Goal: Navigation & Orientation: Find specific page/section

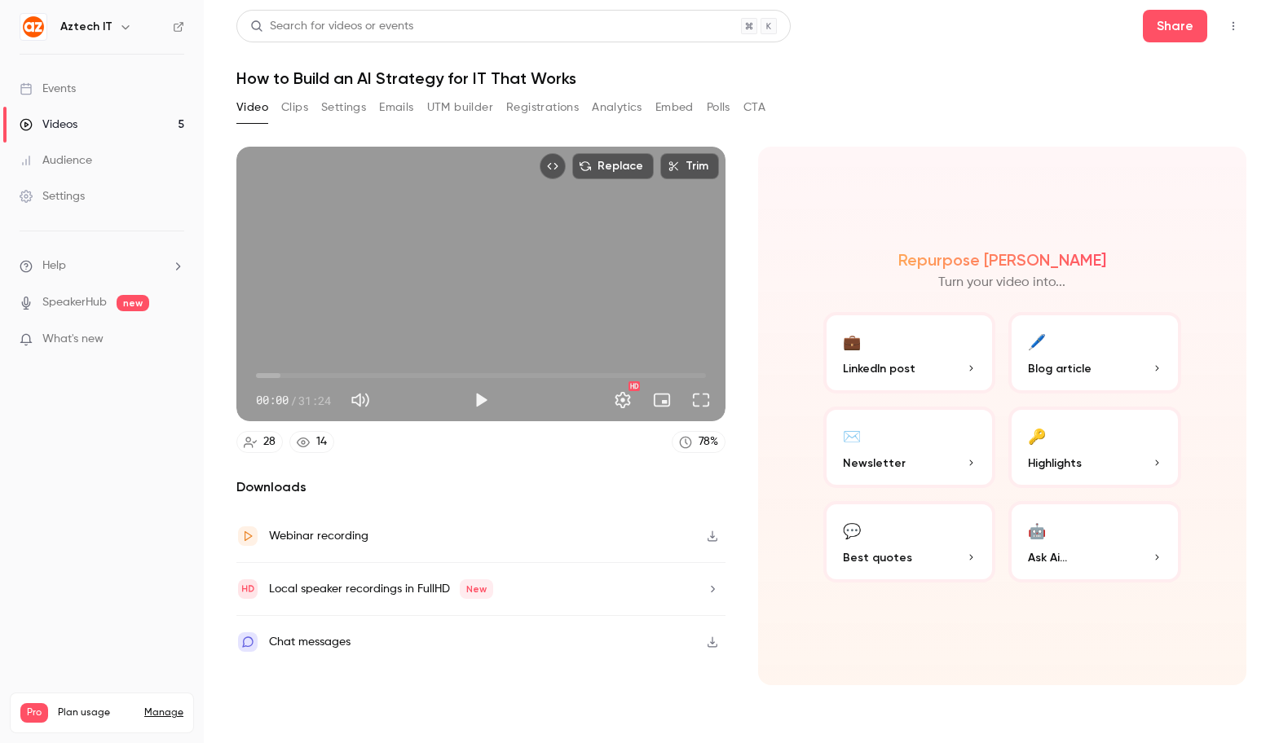
click at [317, 439] on div "14" at bounding box center [321, 442] width 11 height 17
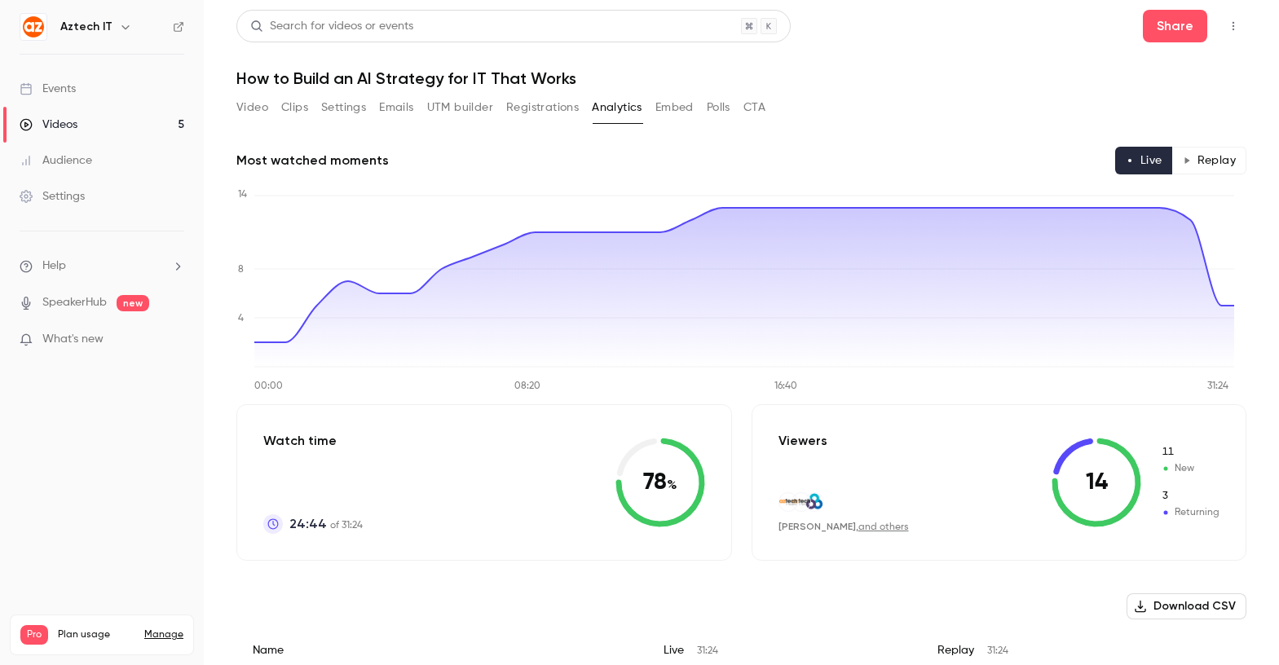
click at [712, 107] on button "Polls" at bounding box center [719, 108] width 24 height 26
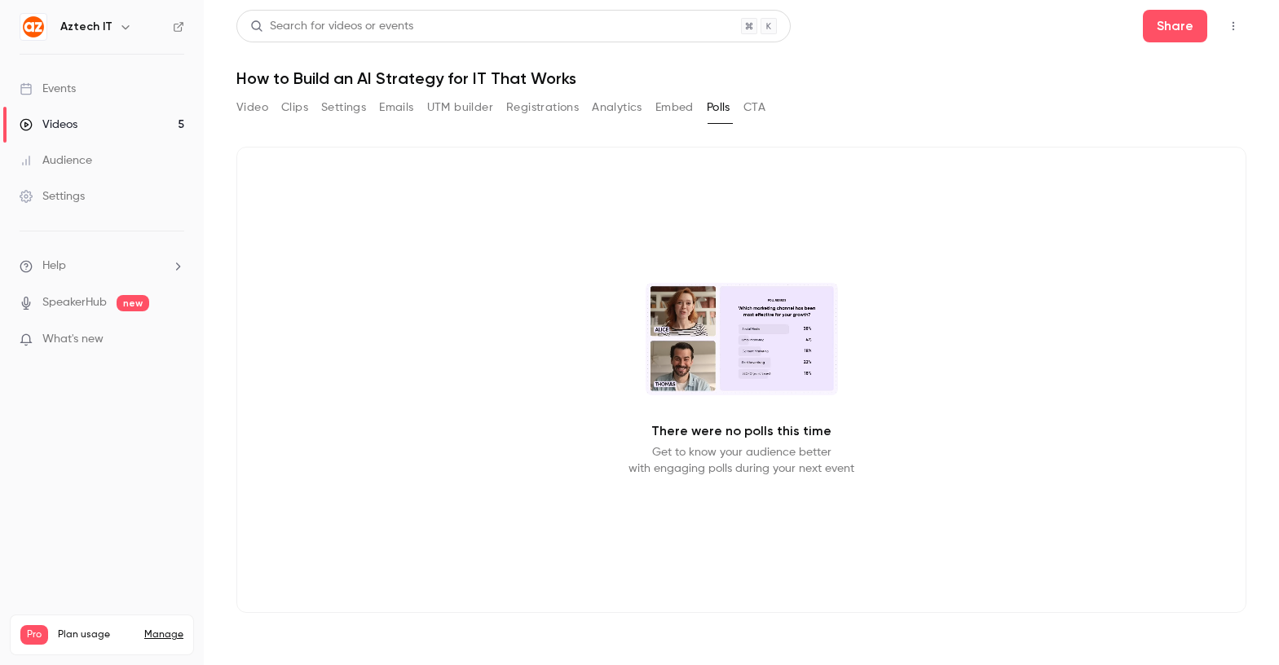
click at [289, 109] on button "Clips" at bounding box center [294, 108] width 27 height 26
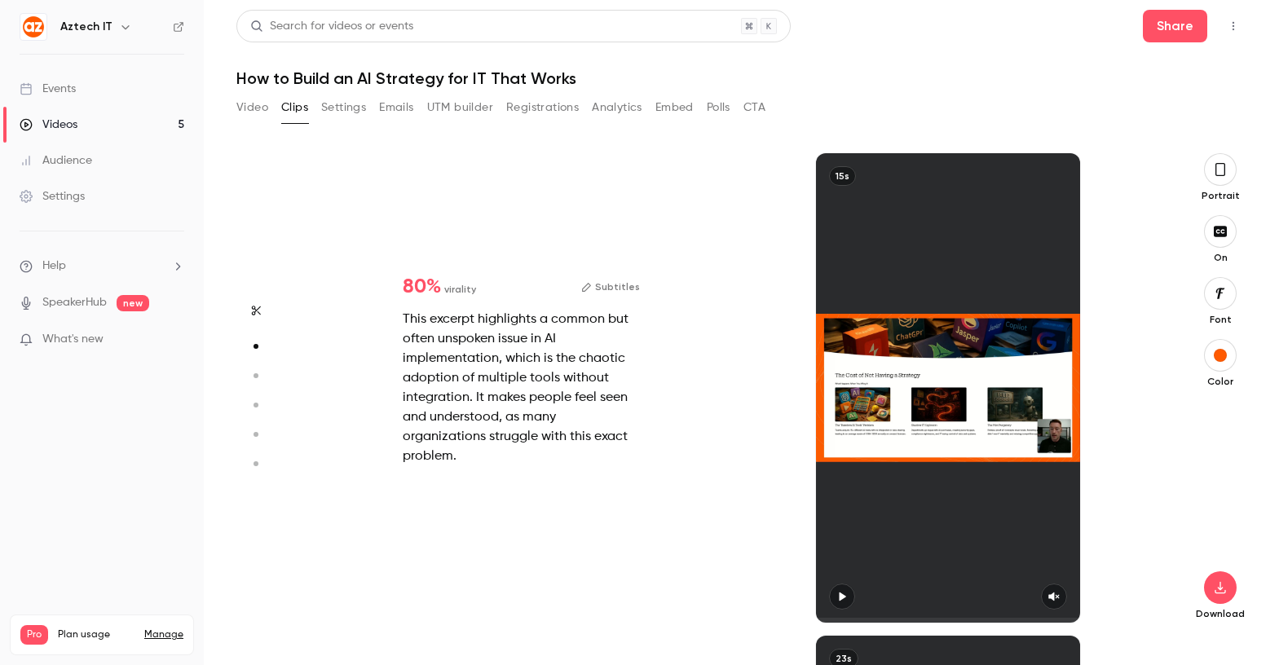
scroll to position [965, 0]
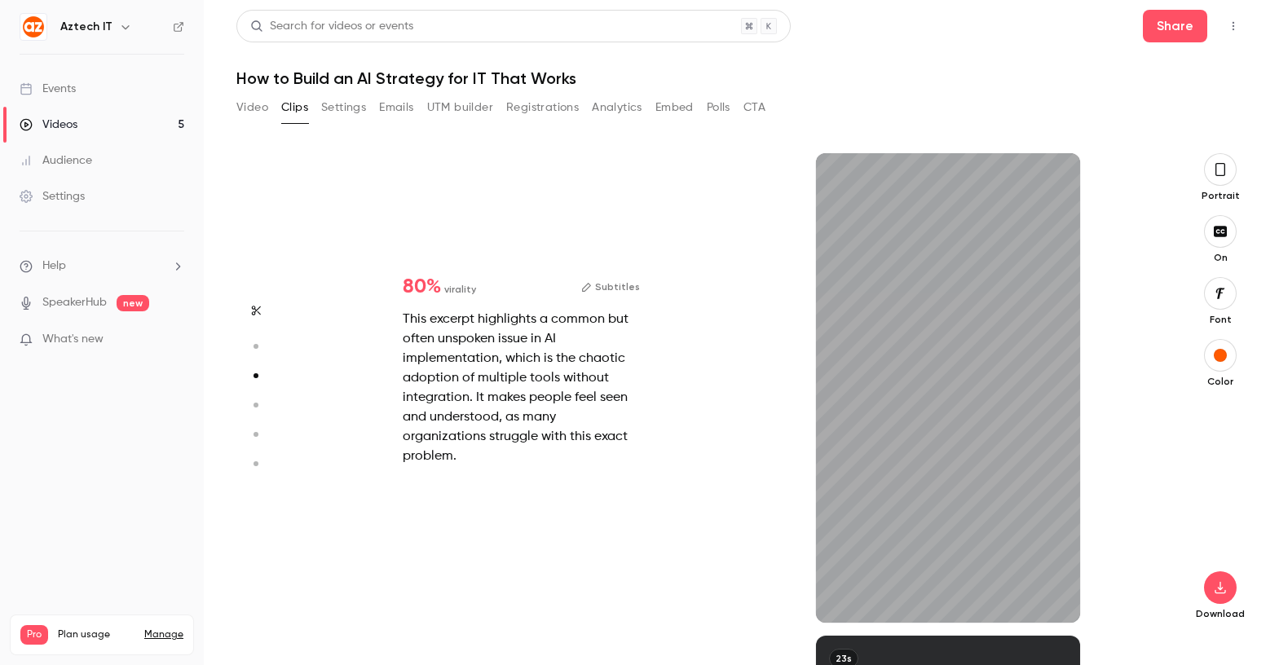
type input "*"
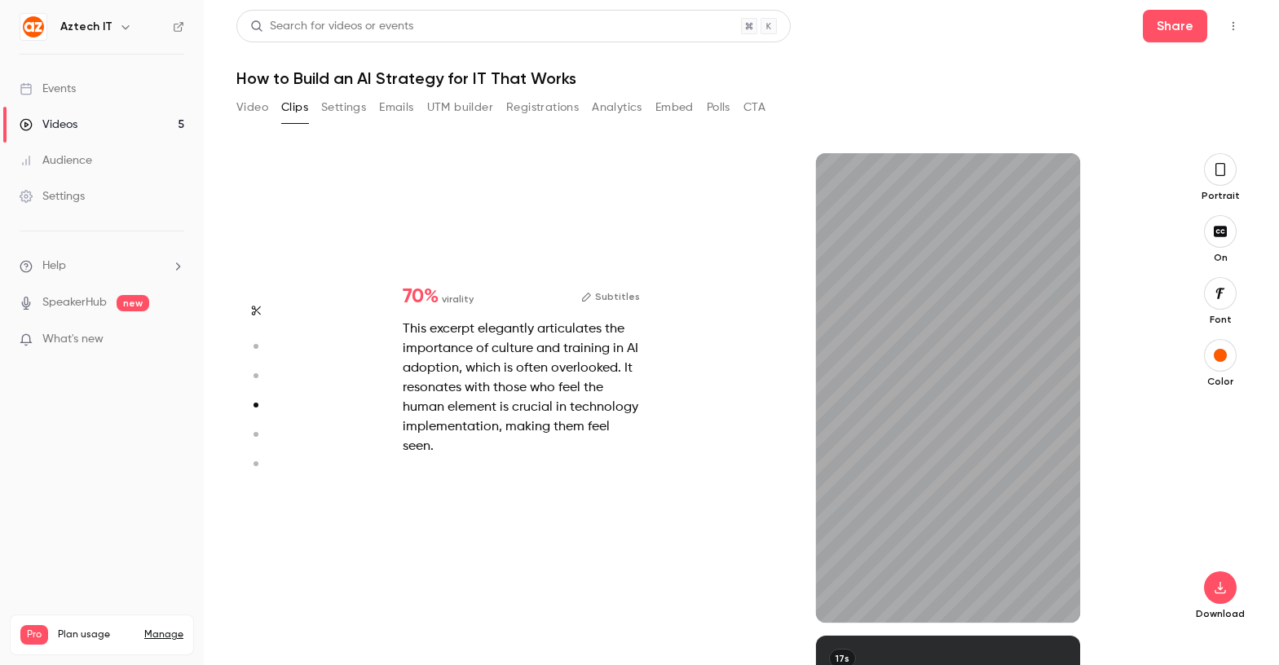
scroll to position [1448, 0]
type input "*"
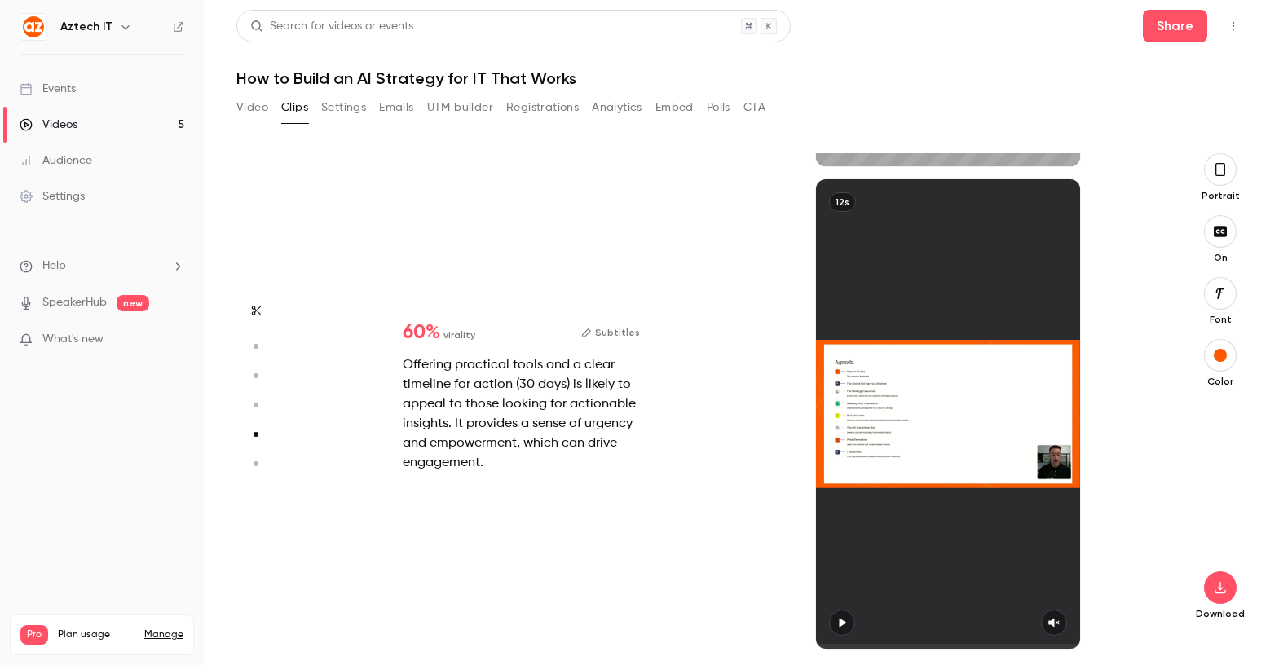
type input "*"
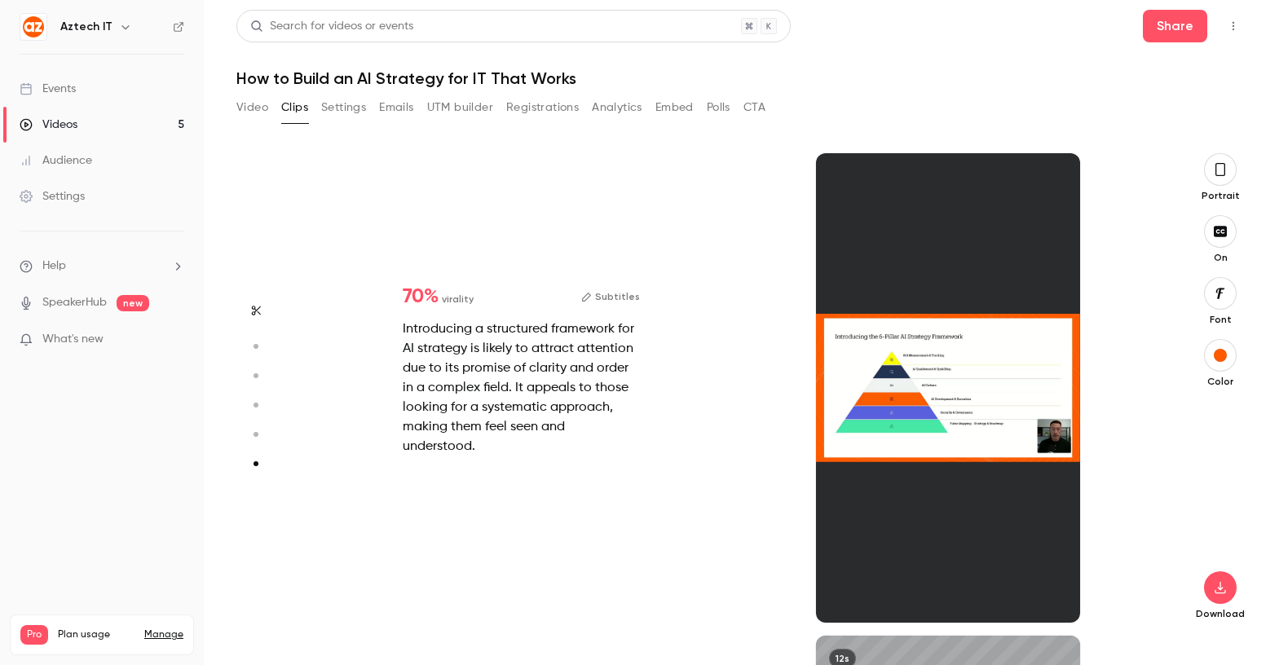
type input "*"
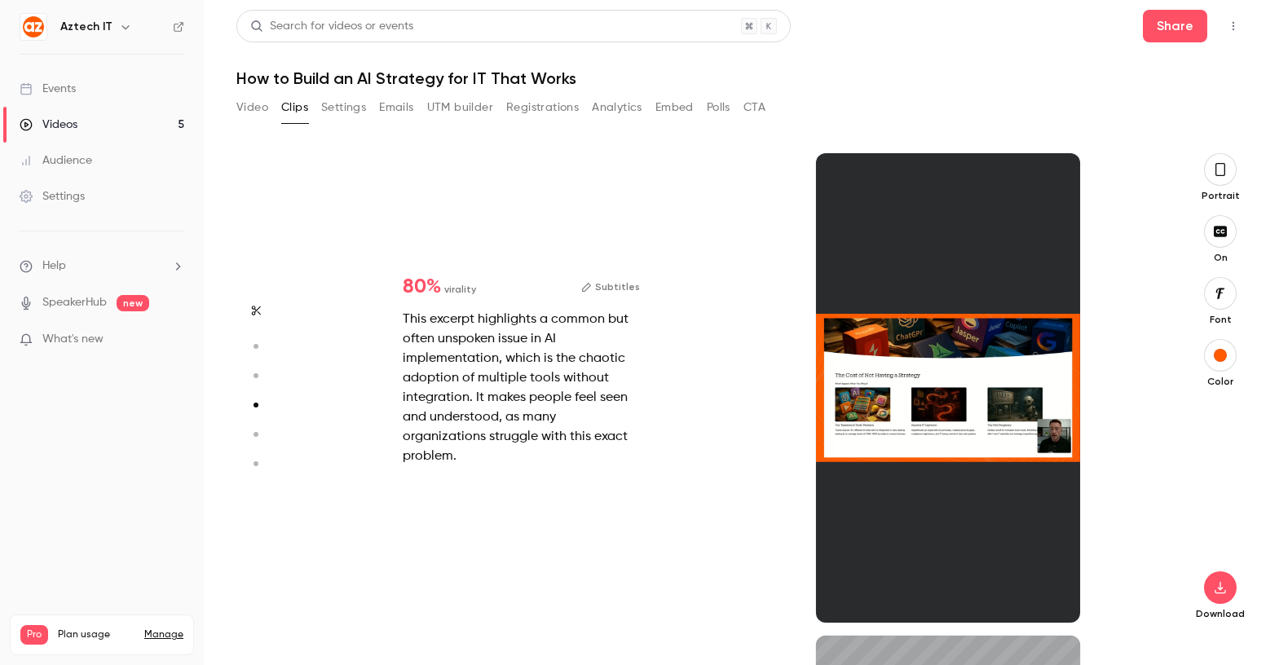
type input "*"
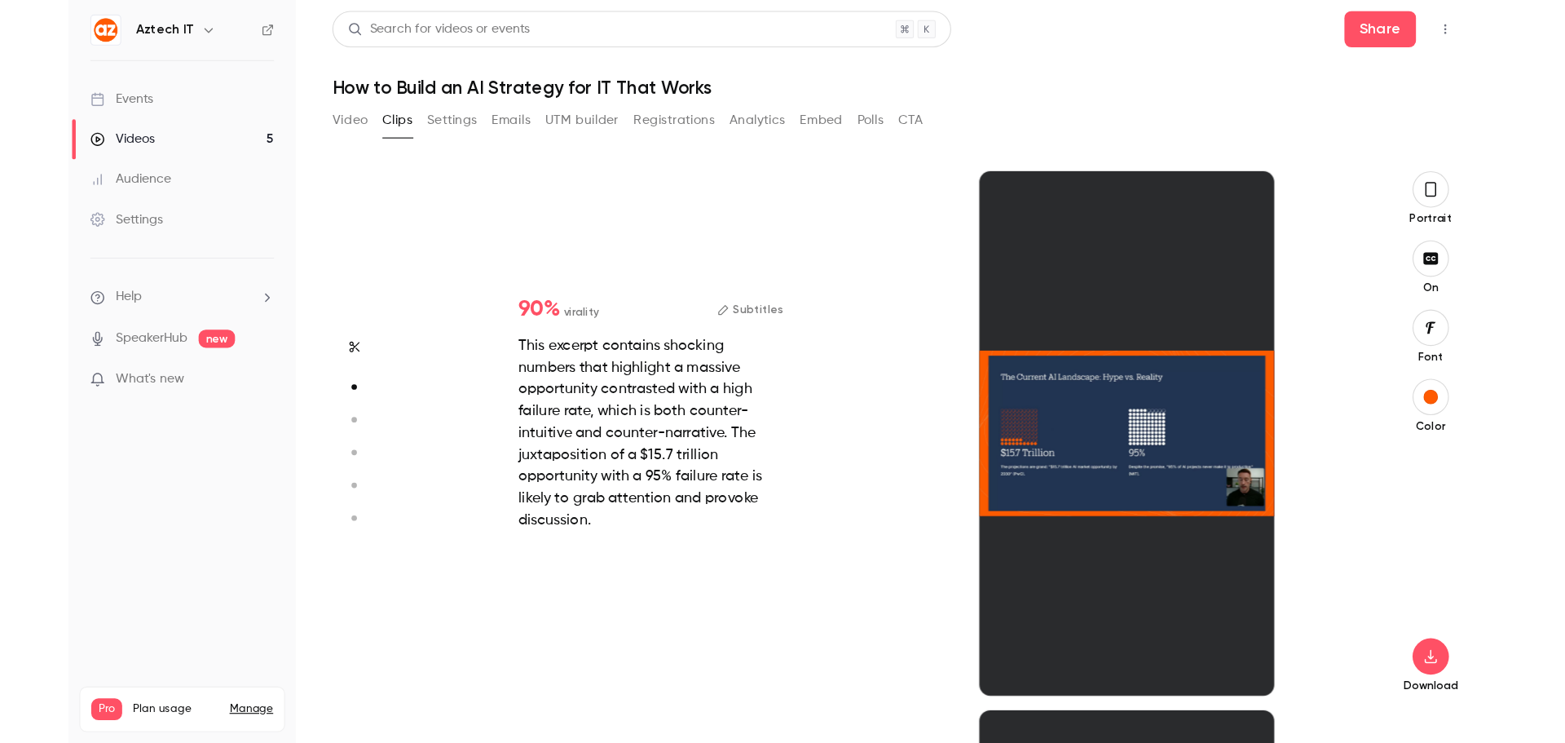
scroll to position [483, 0]
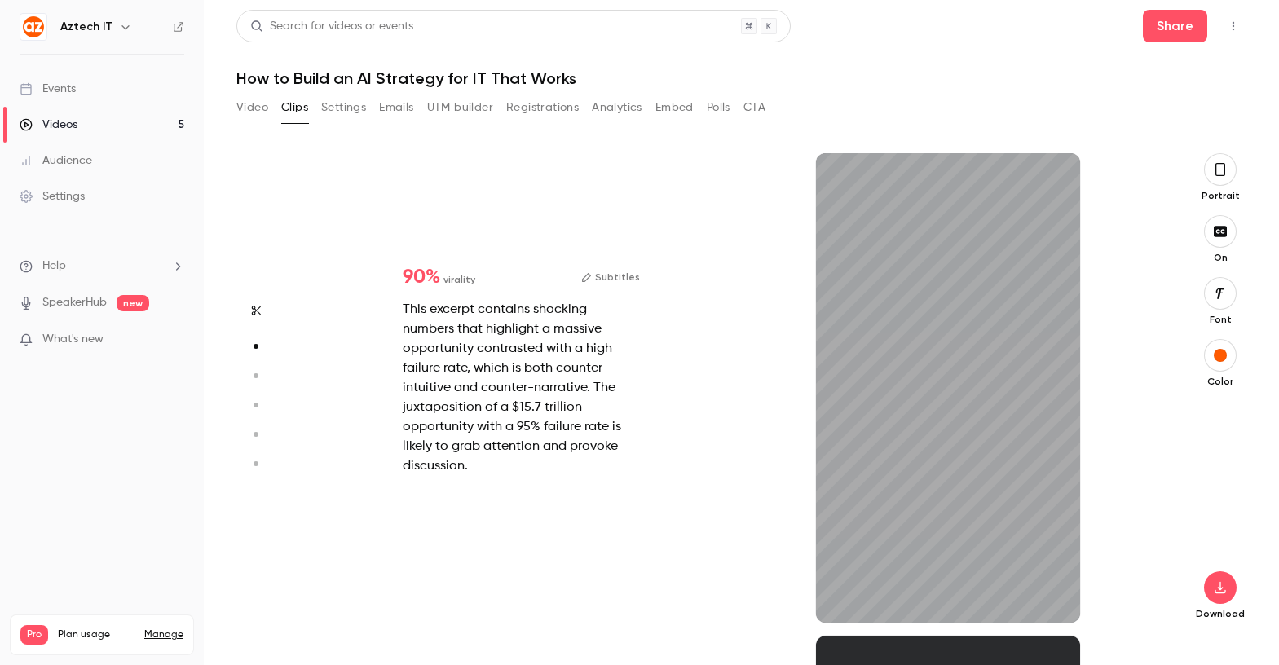
type input "****"
click at [258, 112] on button "Video" at bounding box center [252, 108] width 32 height 26
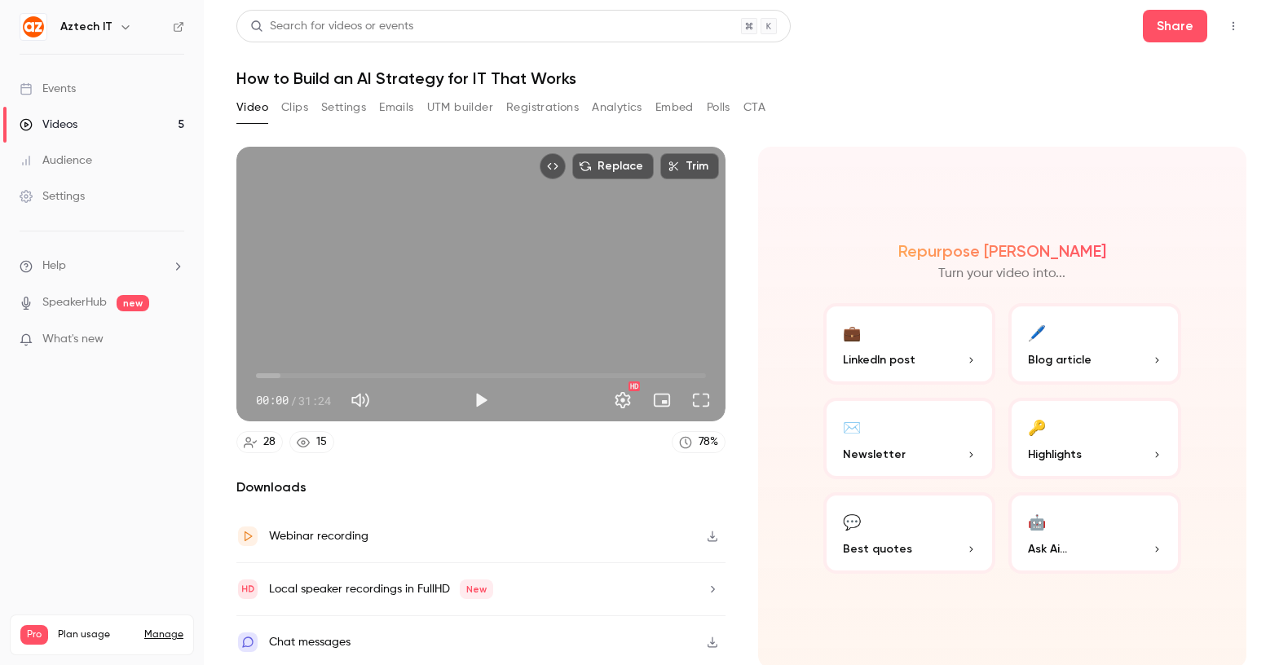
click at [72, 154] on div "Audience" at bounding box center [56, 160] width 73 height 16
